Goal: Book appointment/travel/reservation

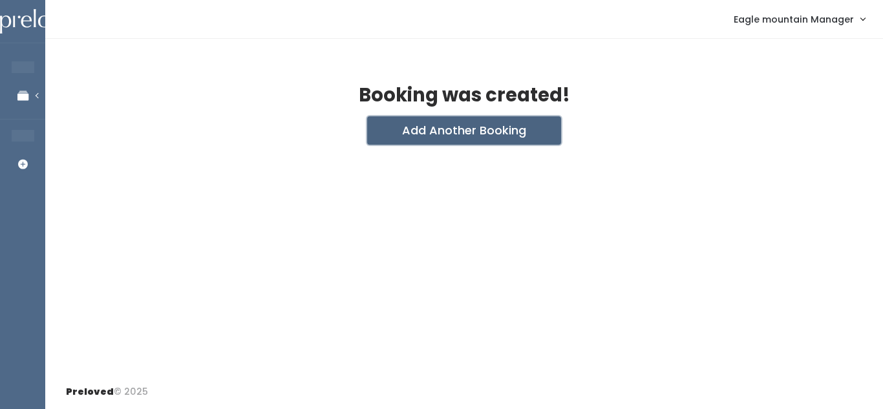
click at [424, 131] on button "Add Another Booking" at bounding box center [464, 130] width 194 height 28
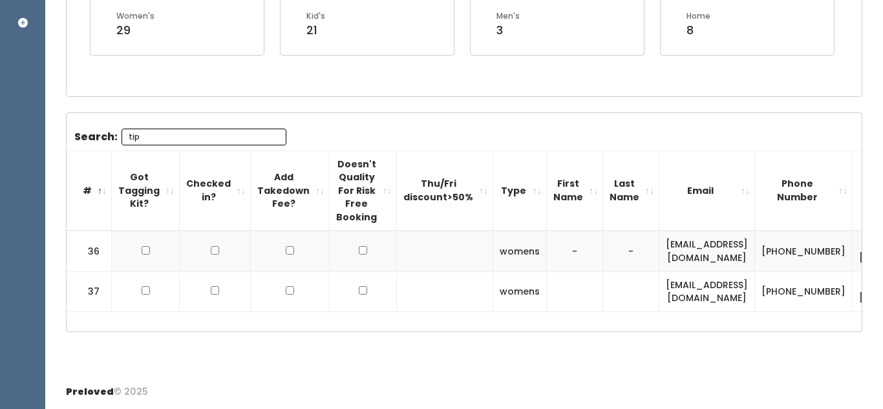
click at [273, 136] on input "tip" at bounding box center [203, 137] width 165 height 17
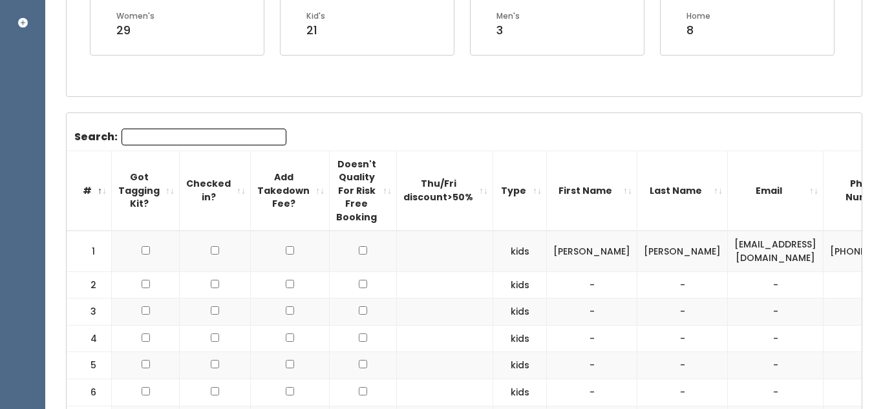
click at [273, 136] on input "Search:" at bounding box center [203, 137] width 165 height 17
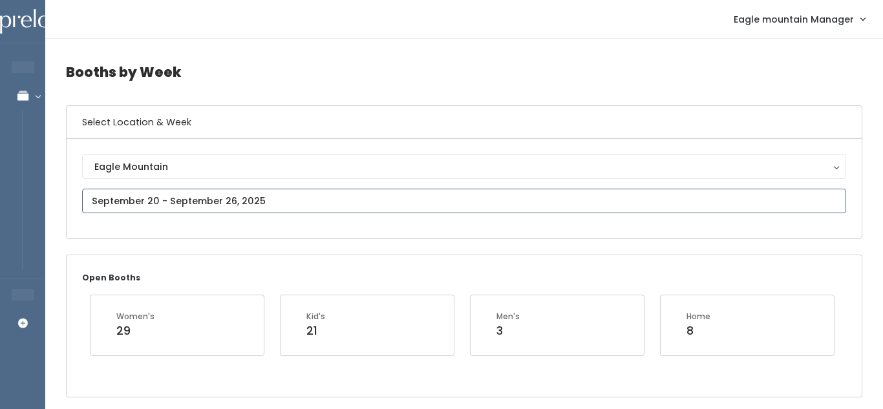
click at [190, 202] on input "text" at bounding box center [464, 201] width 764 height 25
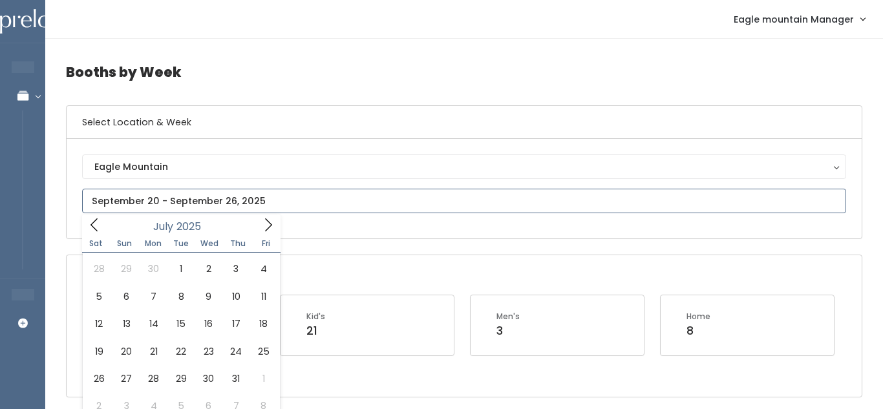
click at [90, 229] on icon at bounding box center [94, 225] width 14 height 14
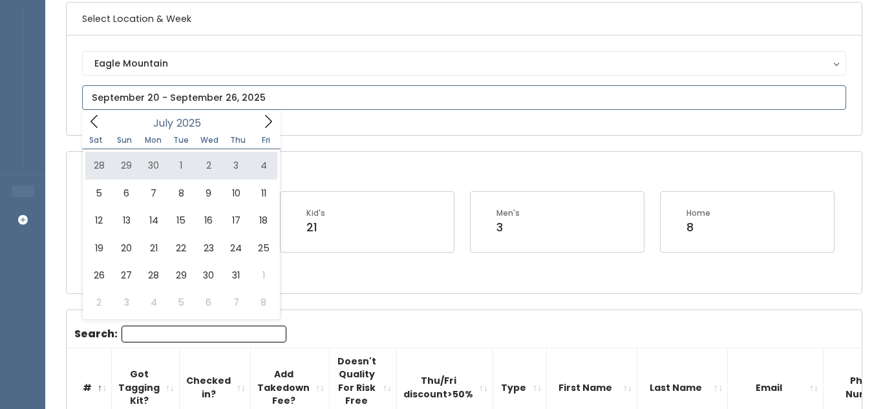
scroll to position [101, 0]
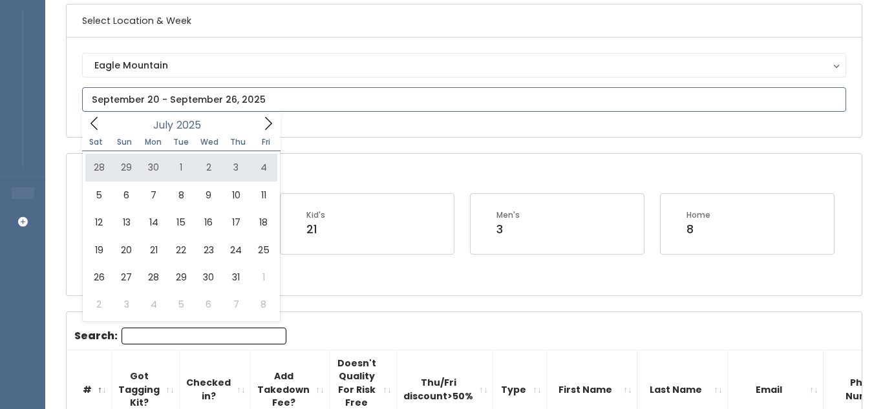
click at [269, 127] on icon at bounding box center [268, 123] width 14 height 14
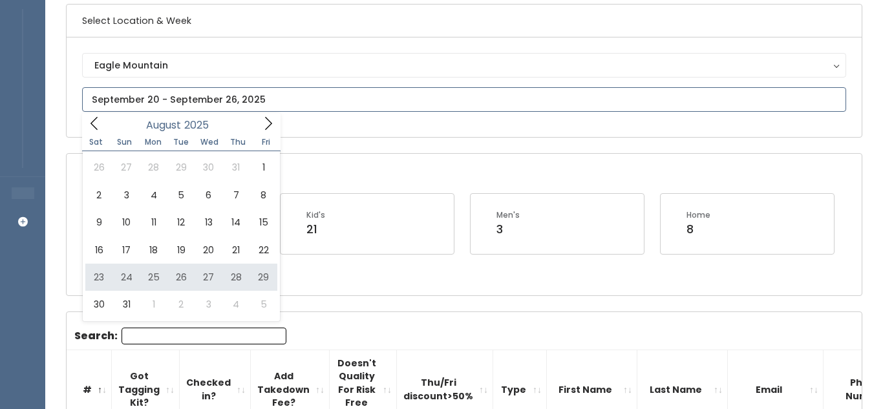
type input "August 23 to August 29"
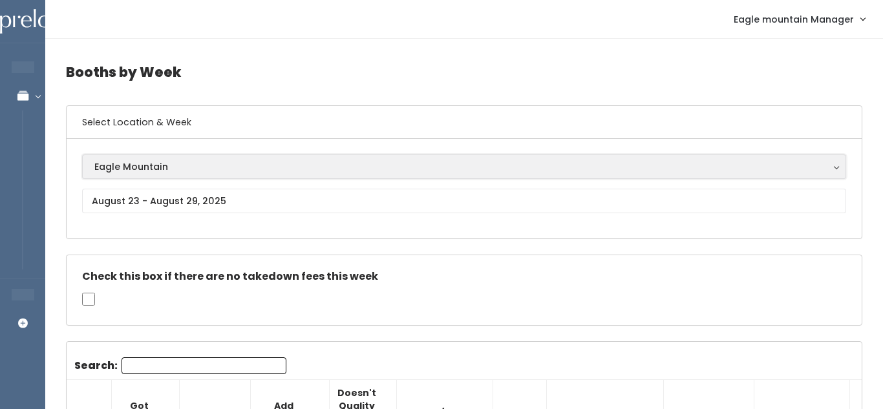
click at [240, 161] on div "Eagle Mountain" at bounding box center [463, 167] width 739 height 14
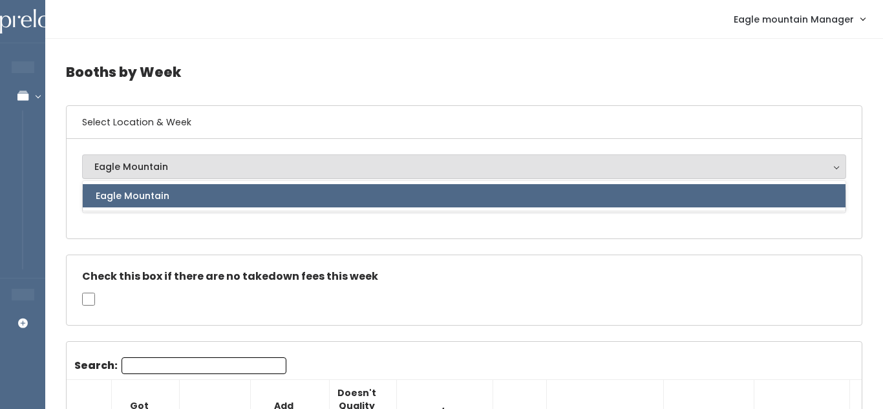
click at [211, 220] on div "Eagle Mountain Eagle Mountain Eagle Mountain" at bounding box center [464, 188] width 764 height 68
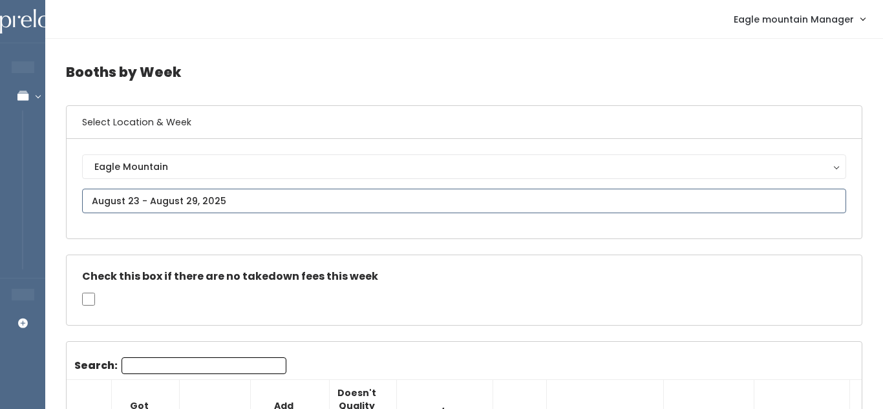
click at [218, 207] on input "text" at bounding box center [464, 201] width 764 height 25
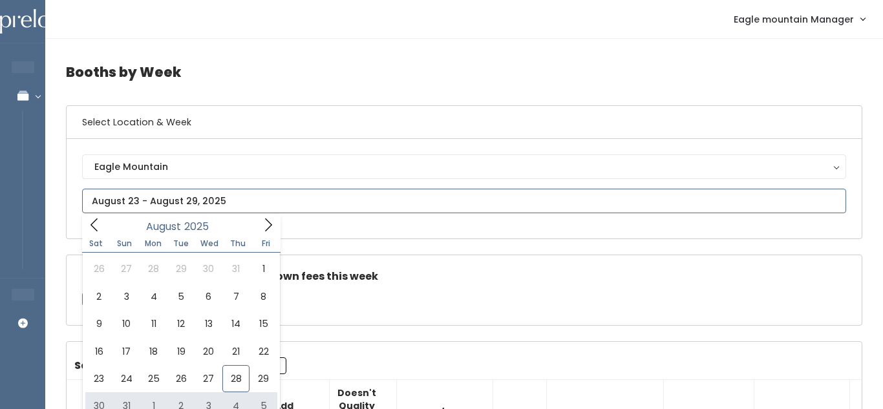
type input "August 30 to September 5"
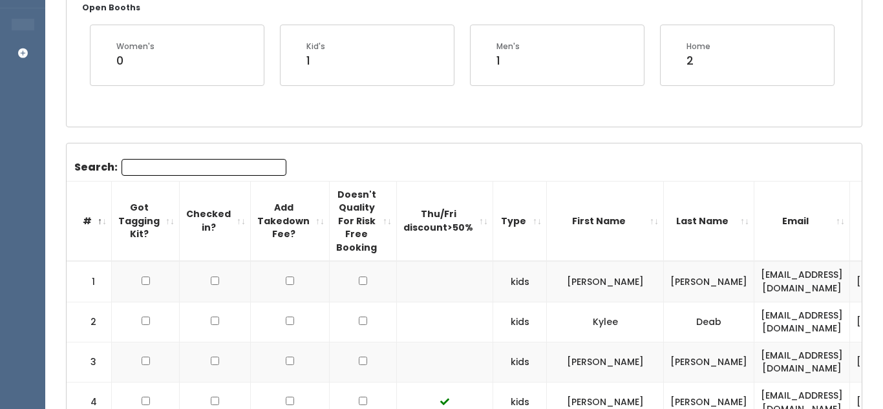
scroll to position [269, 0]
click at [216, 168] on input "Search:" at bounding box center [203, 168] width 165 height 17
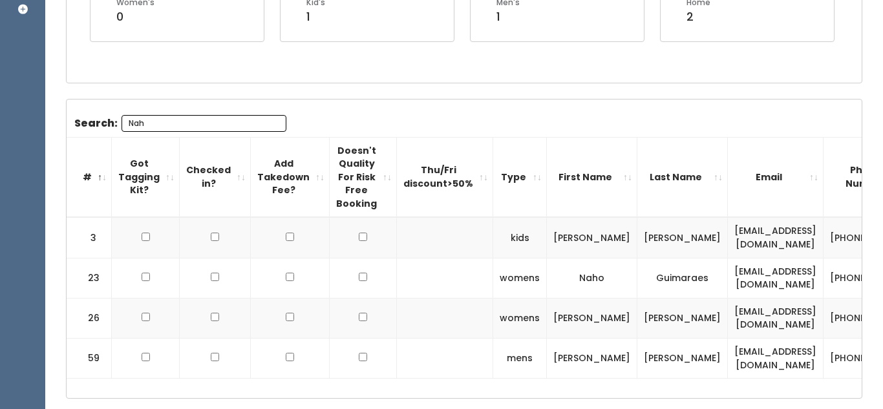
scroll to position [315, 0]
type input "Nah"
click at [269, 119] on input "Nah" at bounding box center [203, 122] width 165 height 17
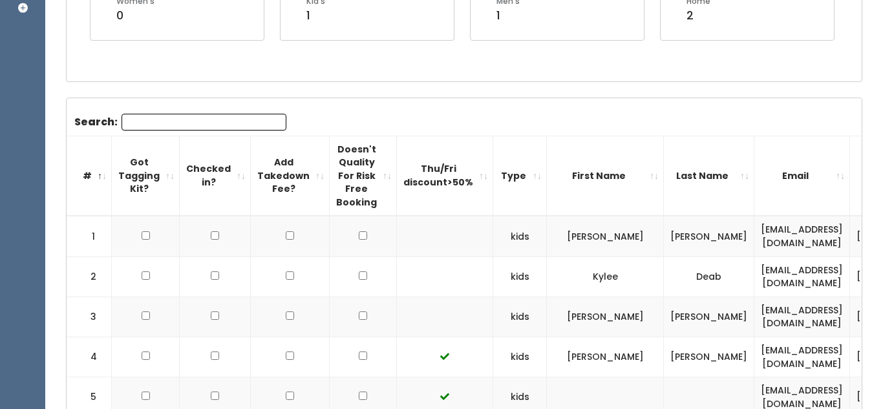
paste input "[EMAIL_ADDRESS][DOMAIN_NAME]"
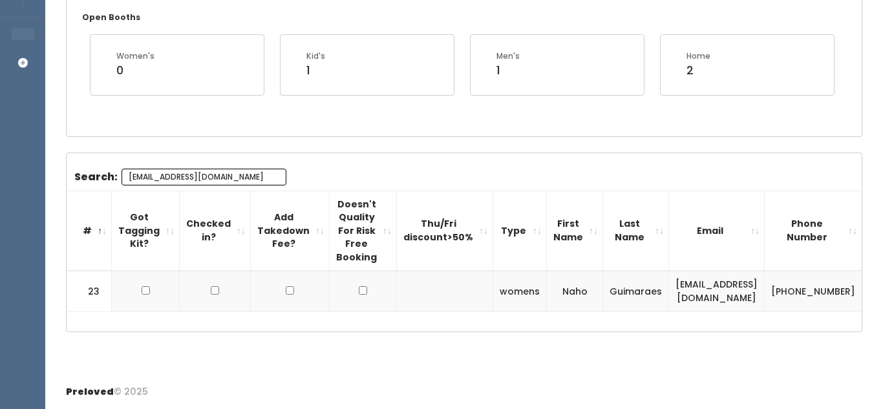
scroll to position [260, 0]
type input "[EMAIL_ADDRESS][DOMAIN_NAME]"
click at [273, 176] on input "[EMAIL_ADDRESS][DOMAIN_NAME]" at bounding box center [203, 177] width 165 height 17
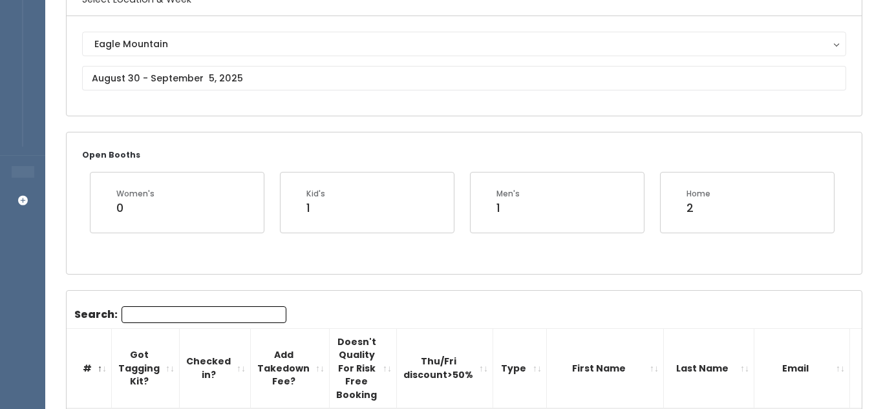
scroll to position [107, 0]
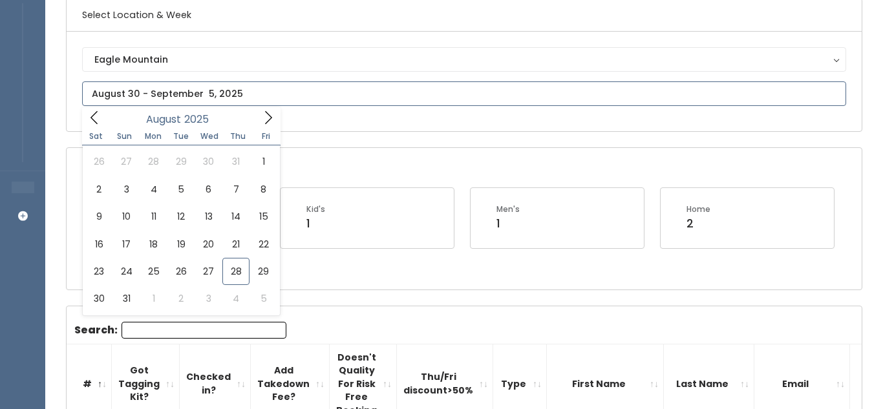
click at [223, 90] on input "text" at bounding box center [464, 93] width 764 height 25
click at [269, 123] on icon at bounding box center [268, 117] width 14 height 14
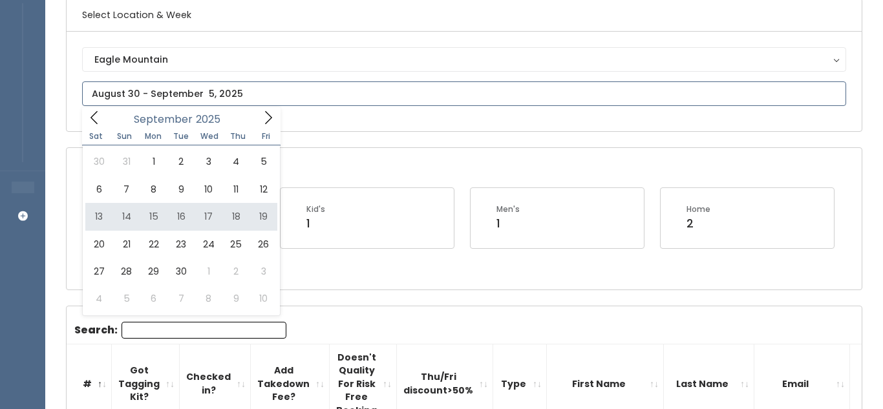
type input "September 13 to September 19"
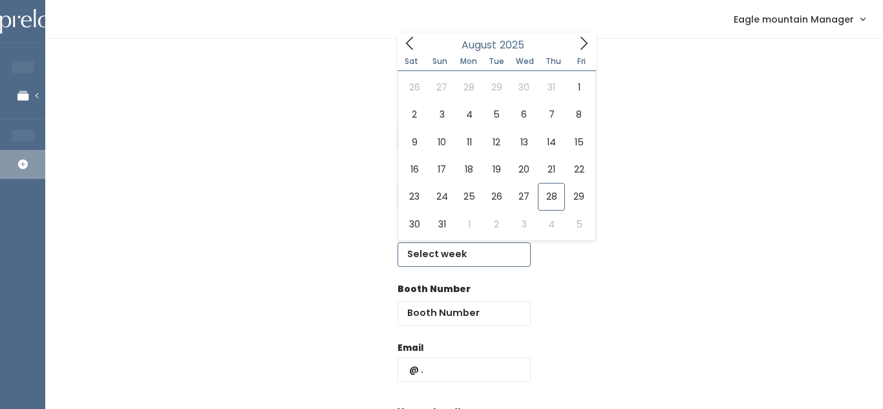
click at [442, 253] on input "text" at bounding box center [463, 254] width 133 height 25
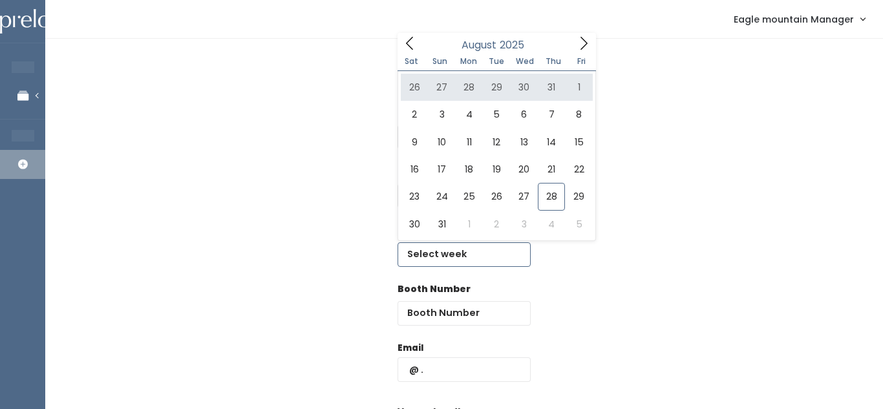
click at [586, 45] on icon at bounding box center [583, 43] width 14 height 14
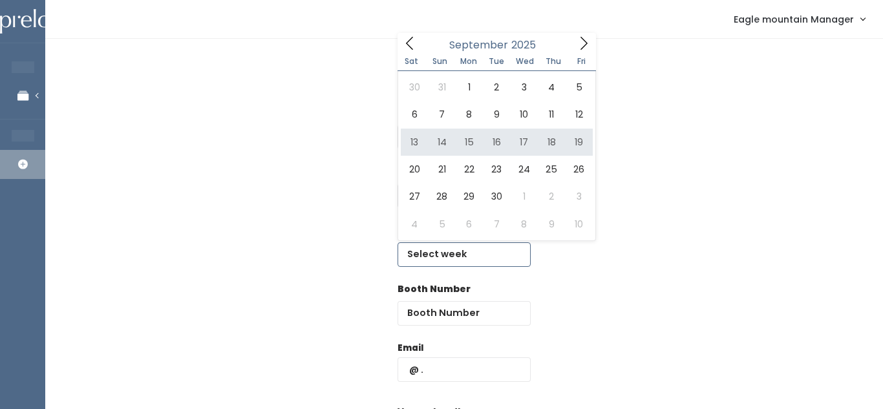
type input "[DATE] to [DATE]"
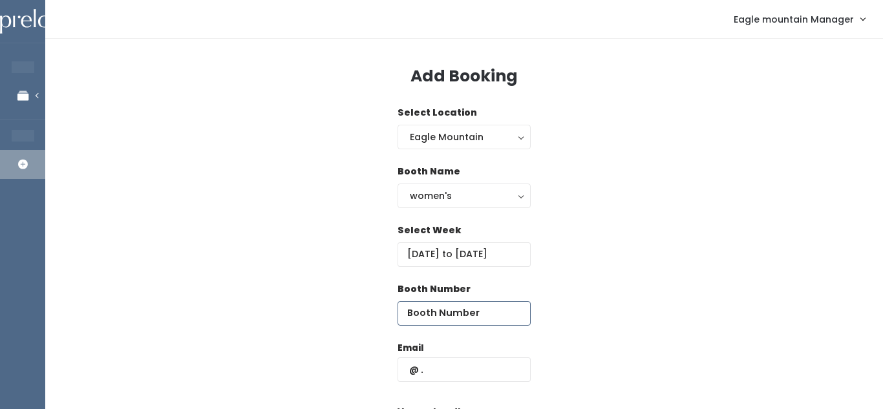
click at [476, 313] on input "number" at bounding box center [463, 313] width 133 height 25
type input "32"
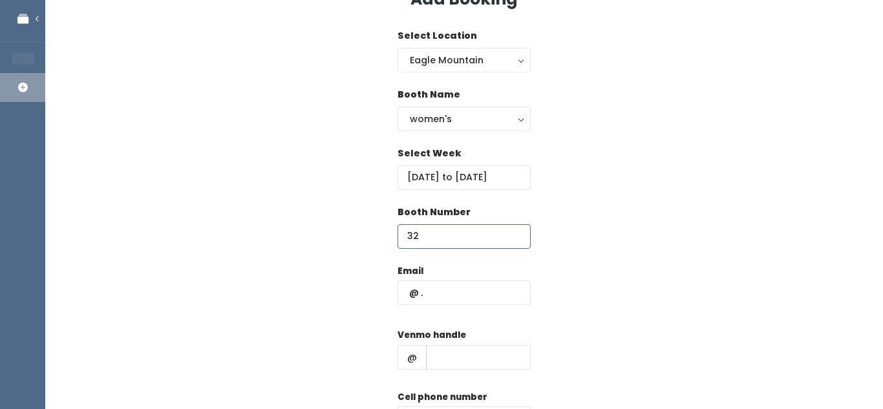
scroll to position [123, 0]
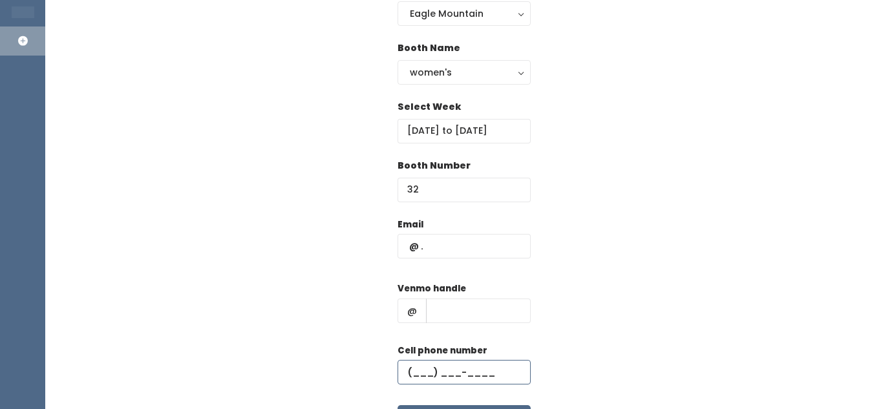
click at [435, 362] on input "text" at bounding box center [463, 372] width 133 height 25
click at [441, 244] on input "text" at bounding box center [463, 246] width 133 height 25
paste input "[EMAIL_ADDRESS][DOMAIN_NAME]"
type input "[EMAIL_ADDRESS][DOMAIN_NAME]"
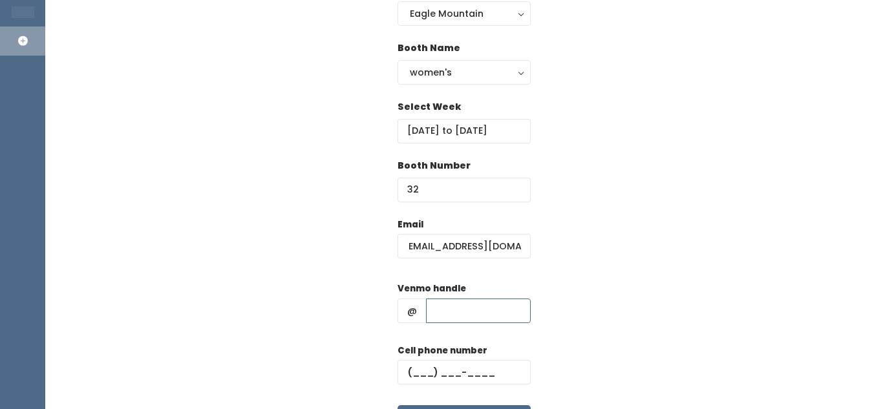
click at [445, 307] on input "text" at bounding box center [478, 311] width 105 height 25
click at [447, 372] on input "text" at bounding box center [463, 372] width 133 height 25
paste input "[PHONE_NUMBER]"
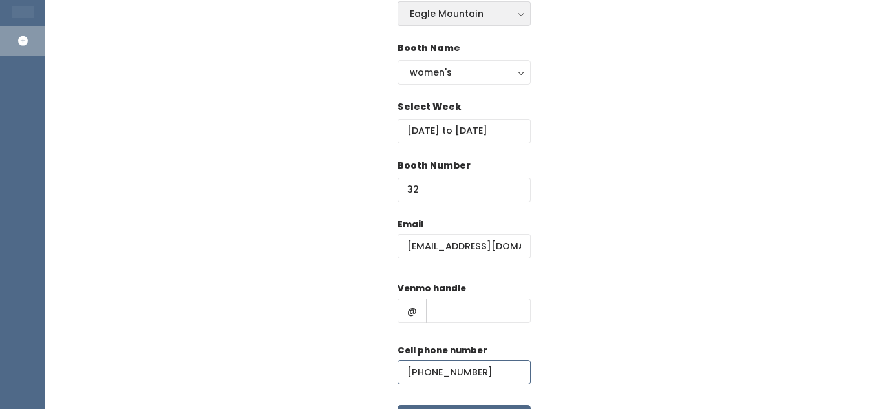
type input "[PHONE_NUMBER]"
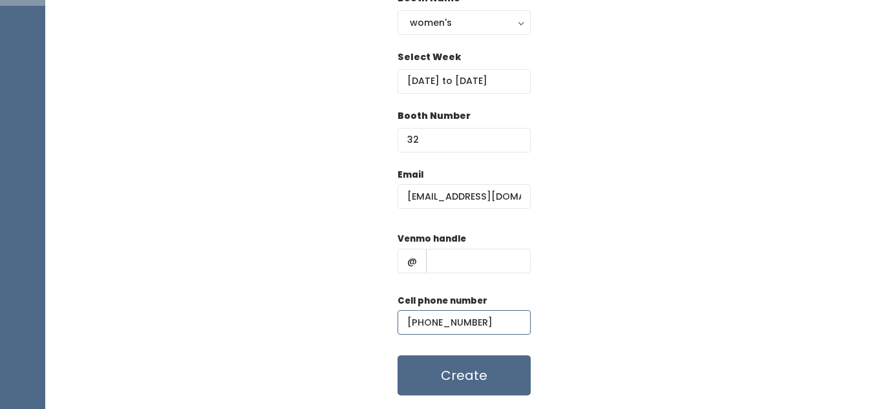
scroll to position [194, 0]
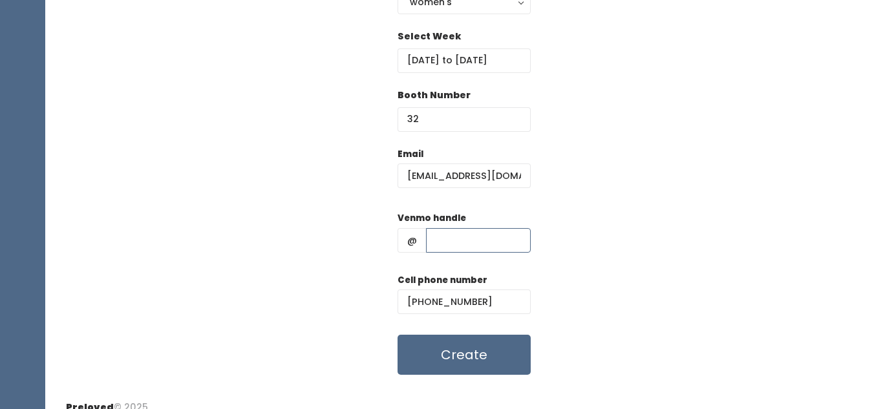
click at [442, 238] on input "text" at bounding box center [478, 240] width 105 height 25
type input "needs venmo"
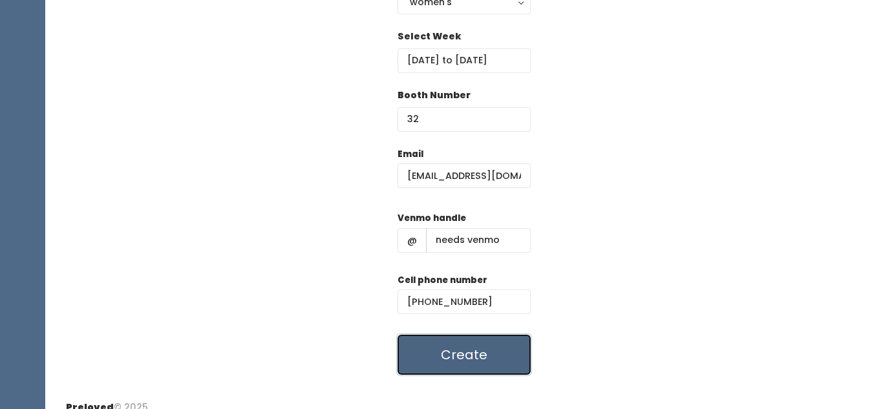
click at [457, 351] on button "Create" at bounding box center [463, 355] width 133 height 40
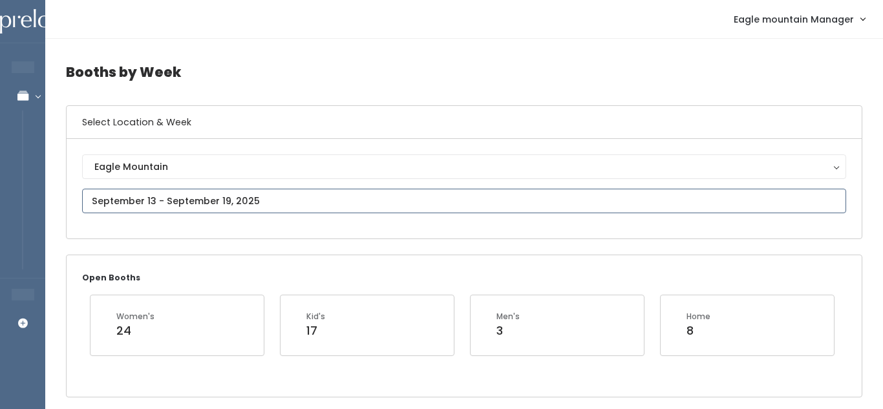
click at [202, 207] on input "text" at bounding box center [464, 201] width 764 height 25
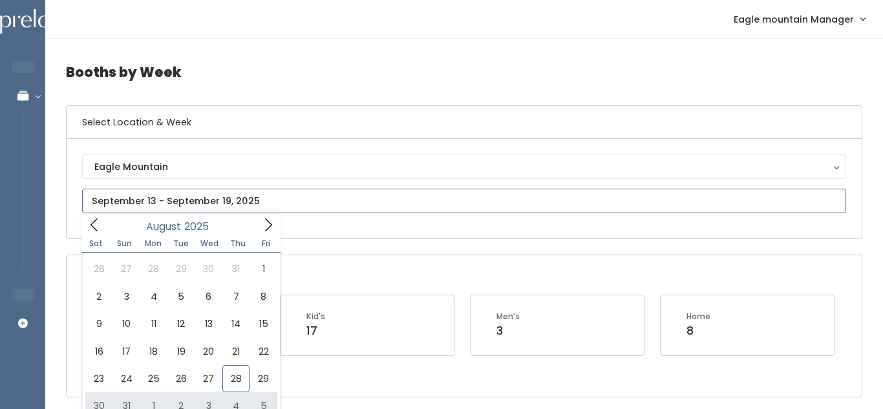
type input "August 30 to September 5"
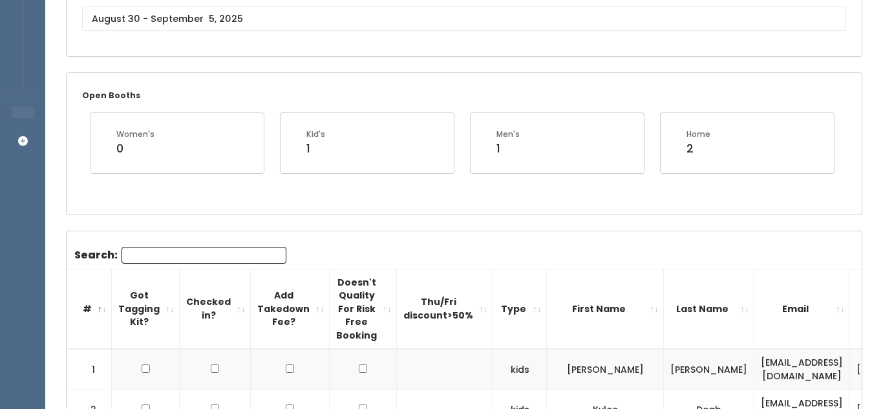
scroll to position [184, 0]
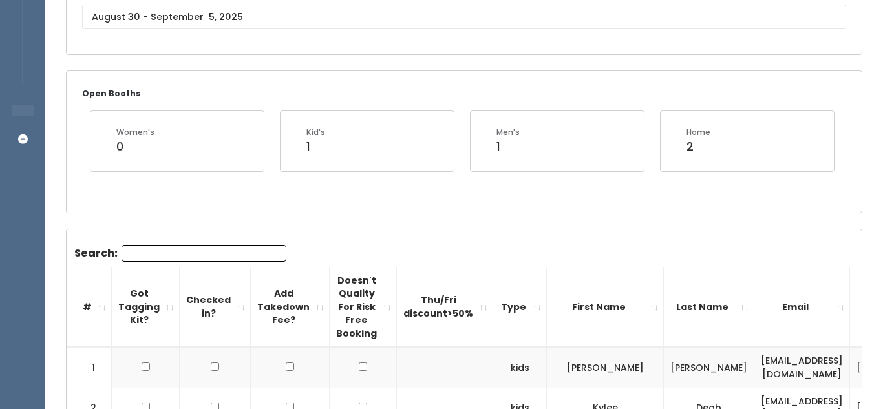
click at [262, 254] on input "Search:" at bounding box center [203, 253] width 165 height 17
paste input "aleeleg2000@gmail.com"
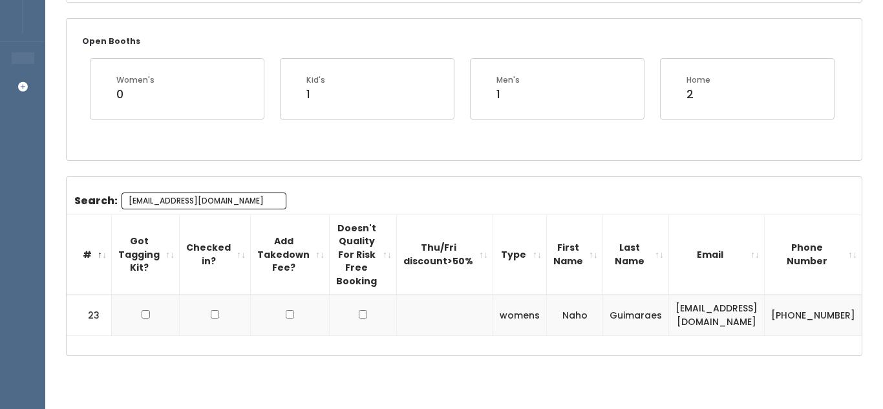
scroll to position [237, 0]
type input "aleeleg2000@gmail.com"
drag, startPoint x: 654, startPoint y: 311, endPoint x: 768, endPoint y: 320, distance: 114.7
click at [764, 320] on td "aleeleg2000@gmail.com" at bounding box center [717, 314] width 96 height 41
copy td "aleeleg2000@gmail.com"
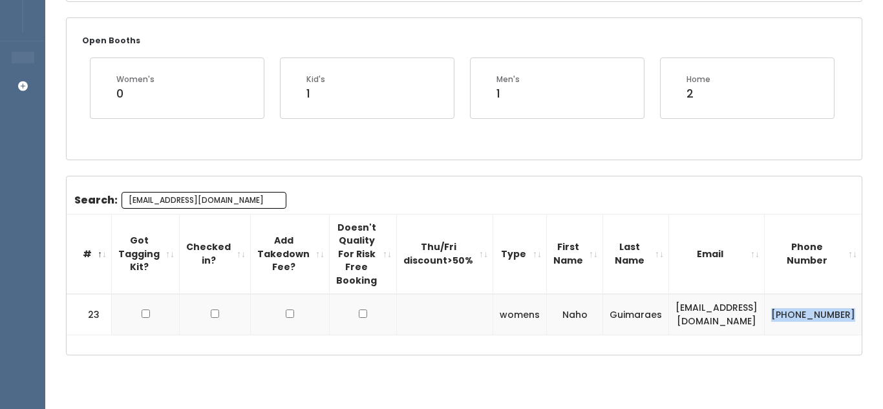
drag, startPoint x: 784, startPoint y: 306, endPoint x: 820, endPoint y: 322, distance: 39.6
click at [820, 322] on td "(385) 457-9603" at bounding box center [813, 314] width 98 height 41
copy td "(385) 457-9603"
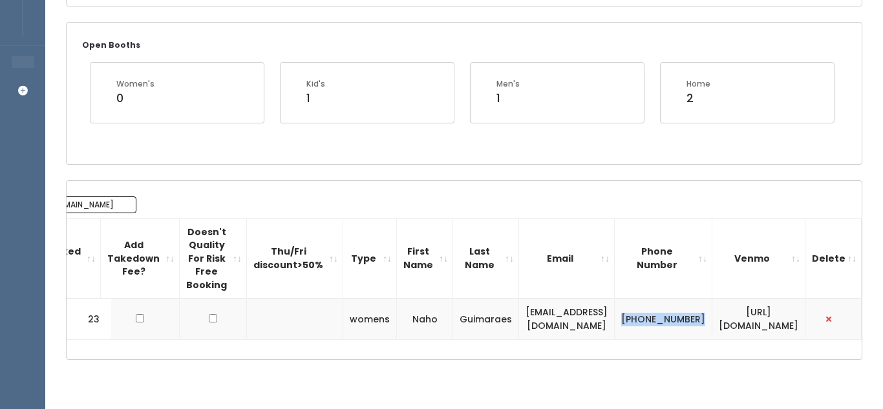
scroll to position [0, 161]
drag, startPoint x: 687, startPoint y: 322, endPoint x: 824, endPoint y: 323, distance: 137.6
click at [805, 323] on td "https://venmo.com/u/itsnaho" at bounding box center [758, 319] width 93 height 41
